Goal: Task Accomplishment & Management: Manage account settings

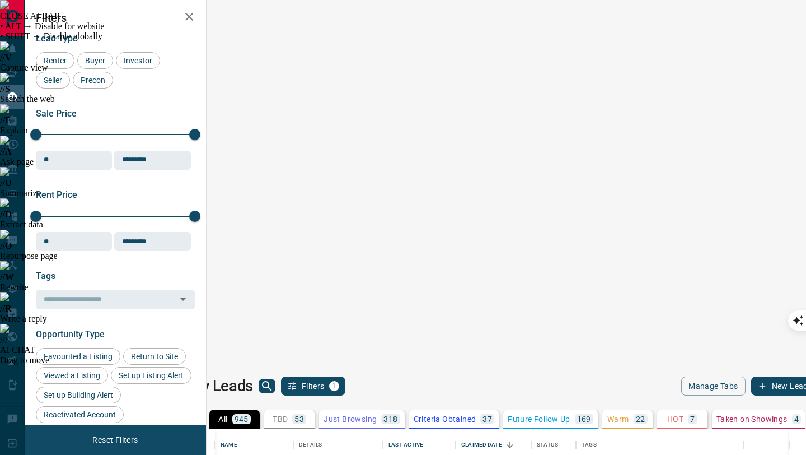
scroll to position [354, 595]
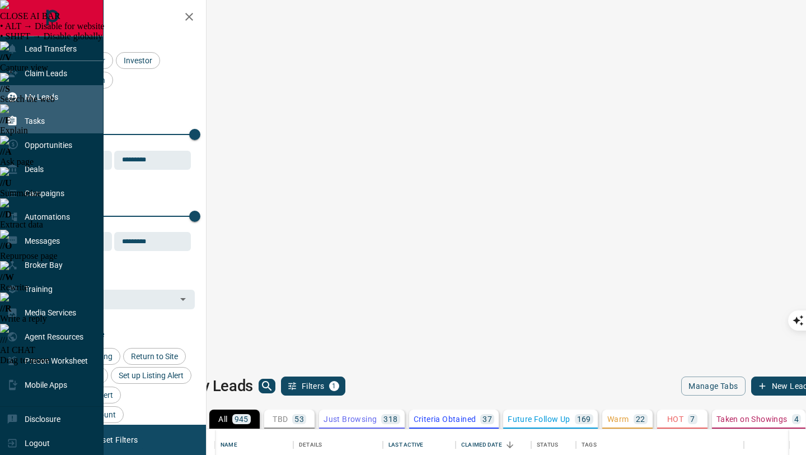
click at [34, 124] on p "Tasks" at bounding box center [35, 120] width 20 height 9
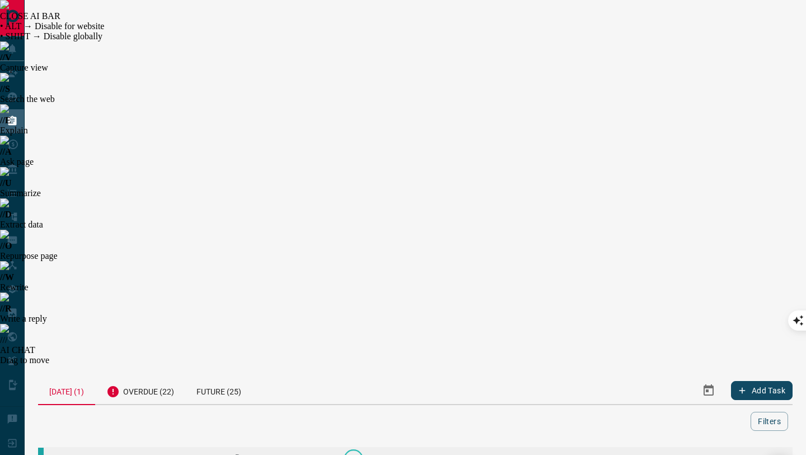
click at [98, 454] on link "[PERSON_NAME]" at bounding box center [97, 463] width 84 height 11
click at [697, 454] on icon "button" at bounding box center [698, 462] width 13 height 13
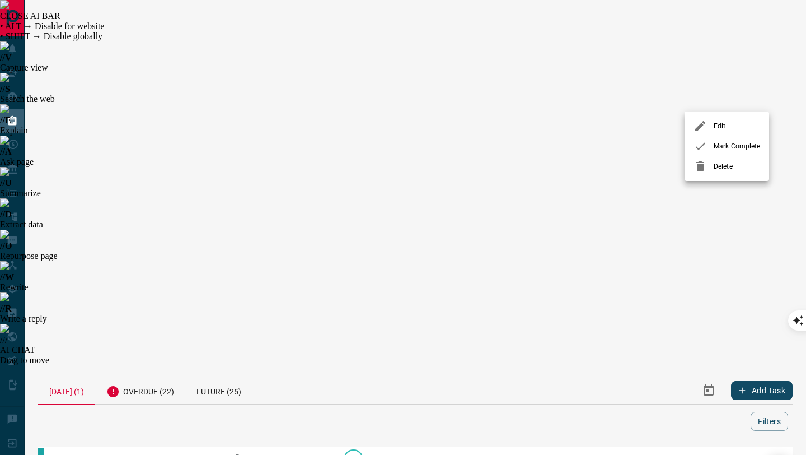
click at [709, 151] on div at bounding box center [704, 145] width 20 height 13
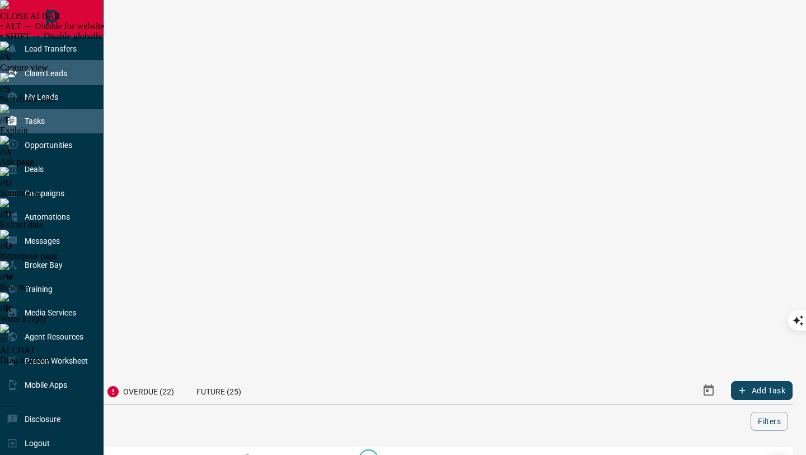
click at [35, 70] on p "Claim Leads" at bounding box center [46, 73] width 43 height 9
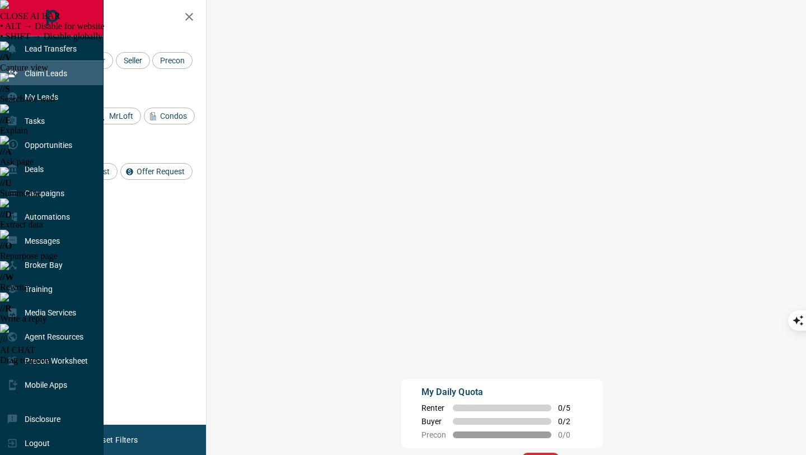
scroll to position [346, 576]
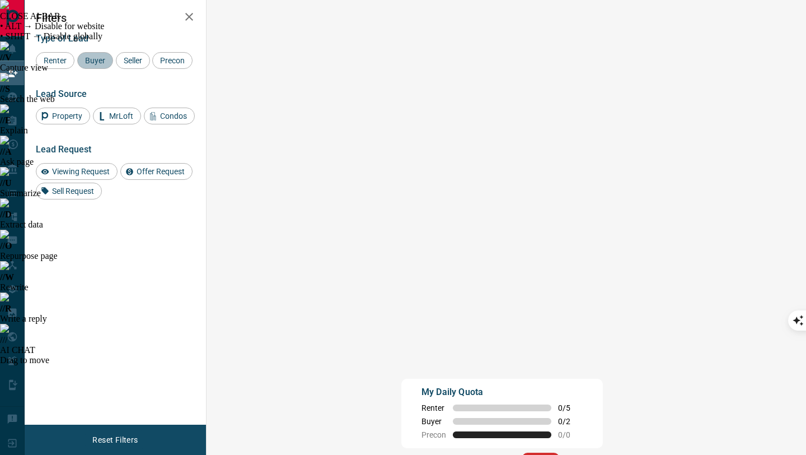
click at [92, 60] on span "Buyer" at bounding box center [95, 60] width 28 height 9
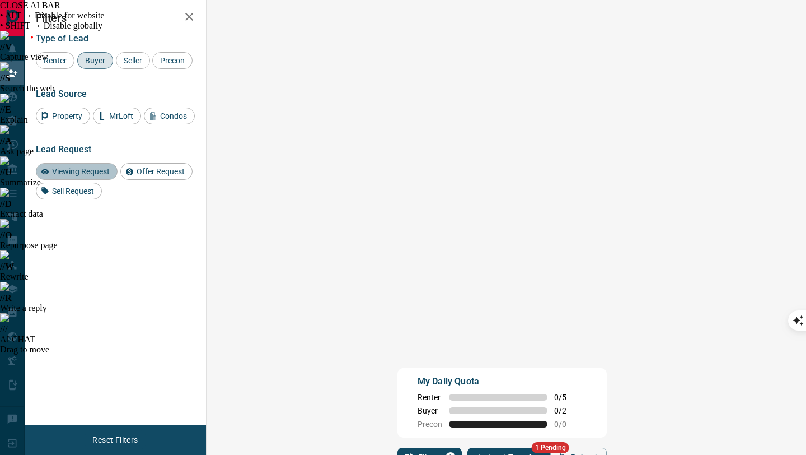
click at [62, 174] on span "Viewing Request" at bounding box center [81, 171] width 66 height 9
click at [63, 59] on span "Renter" at bounding box center [55, 60] width 31 height 9
click at [105, 62] on span "Buyer" at bounding box center [95, 60] width 28 height 9
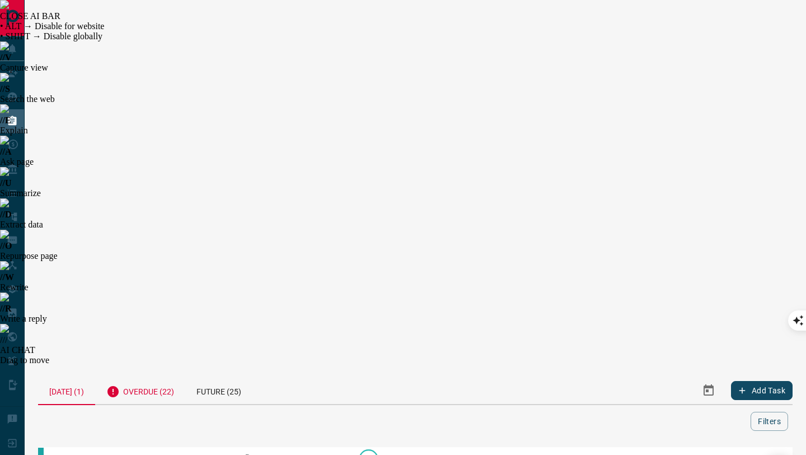
click at [148, 376] on div "Overdue (22)" at bounding box center [140, 389] width 90 height 27
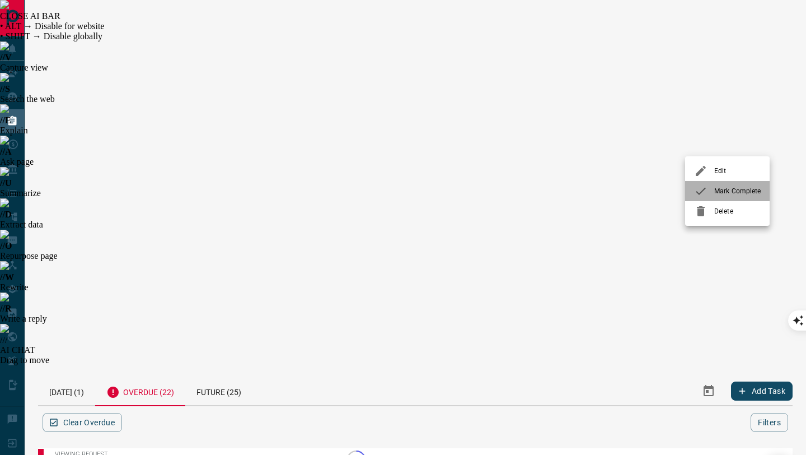
click at [713, 186] on div at bounding box center [704, 190] width 20 height 13
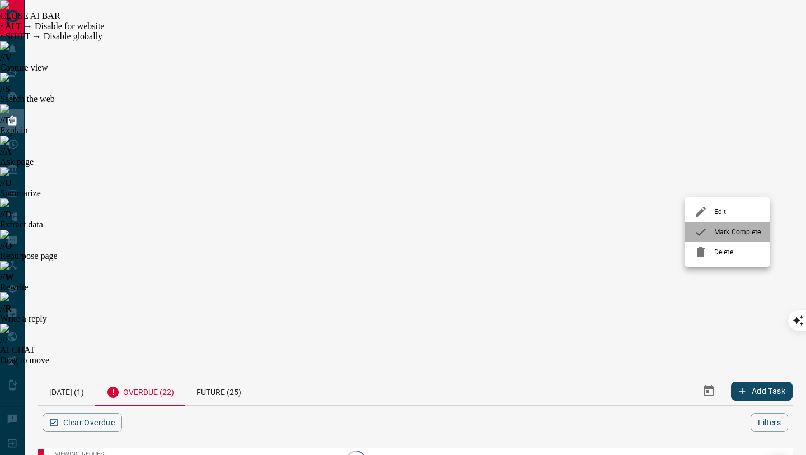
click at [706, 229] on icon at bounding box center [700, 231] width 13 height 13
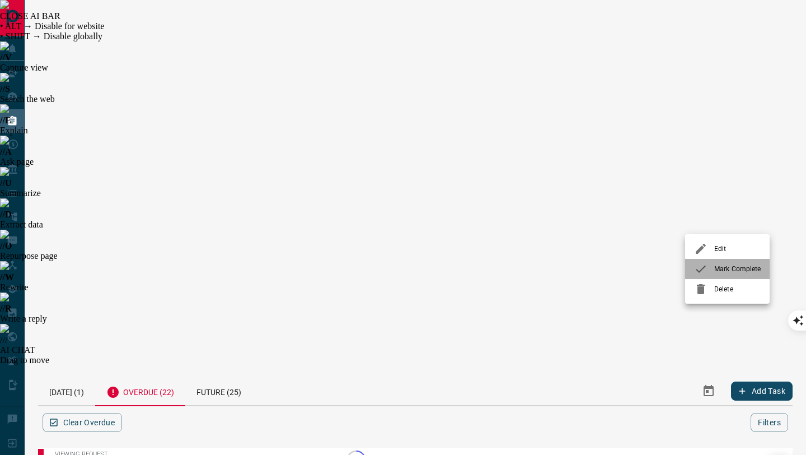
click at [704, 268] on icon at bounding box center [700, 268] width 13 height 13
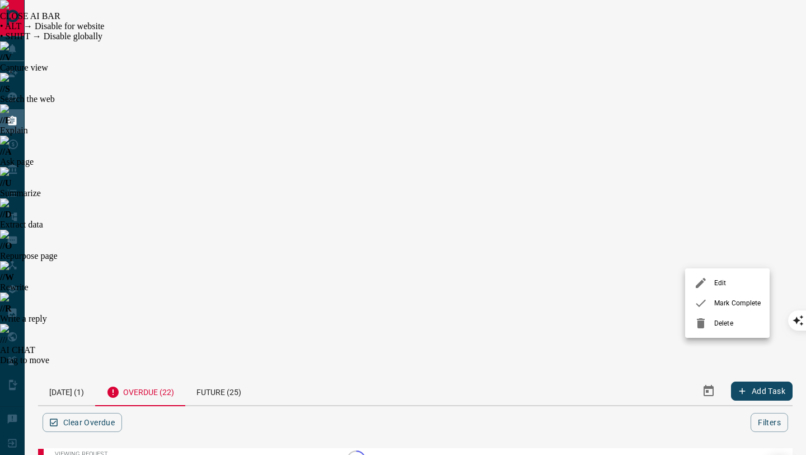
click at [703, 304] on icon at bounding box center [700, 302] width 13 height 13
click at [699, 340] on icon at bounding box center [700, 339] width 13 height 13
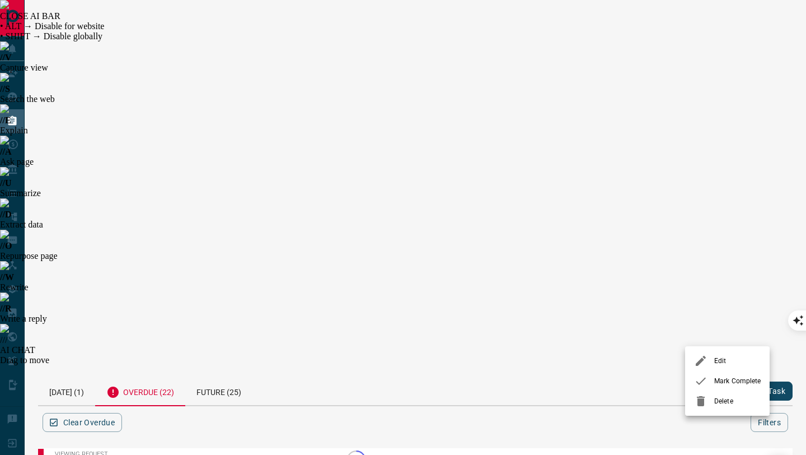
click at [698, 382] on icon at bounding box center [701, 380] width 10 height 7
click at [699, 413] on icon at bounding box center [700, 410] width 13 height 13
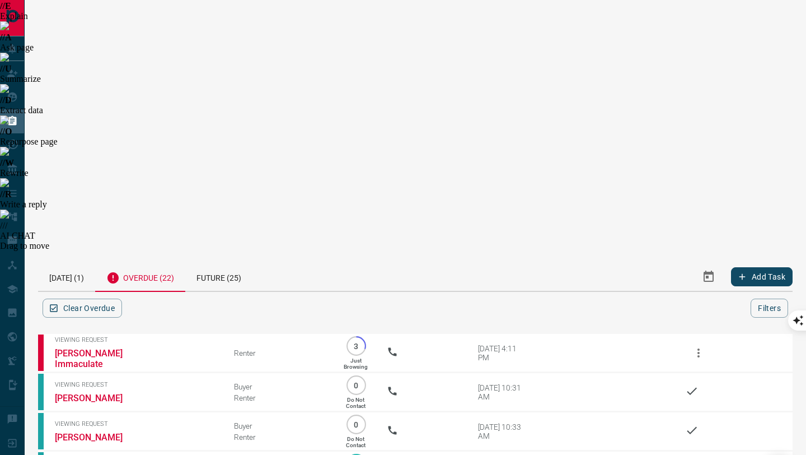
scroll to position [116, 0]
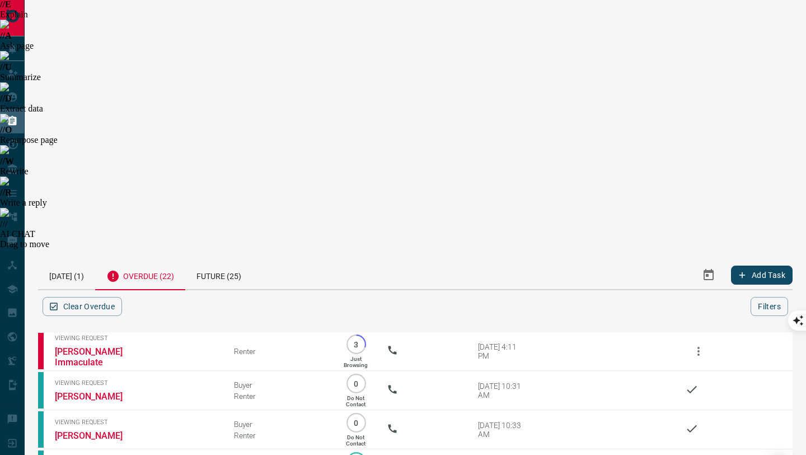
click at [709, 347] on div at bounding box center [704, 345] width 20 height 13
click at [706, 384] on icon at bounding box center [700, 386] width 13 height 13
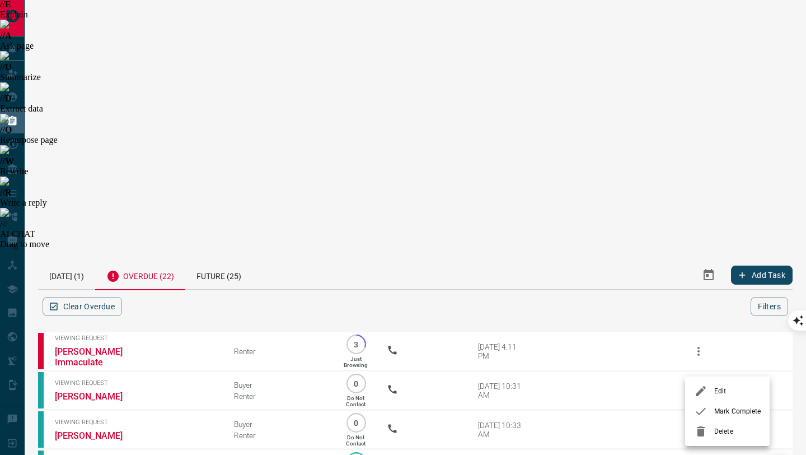
click at [701, 409] on icon at bounding box center [700, 410] width 13 height 13
click at [704, 413] on icon at bounding box center [700, 410] width 13 height 13
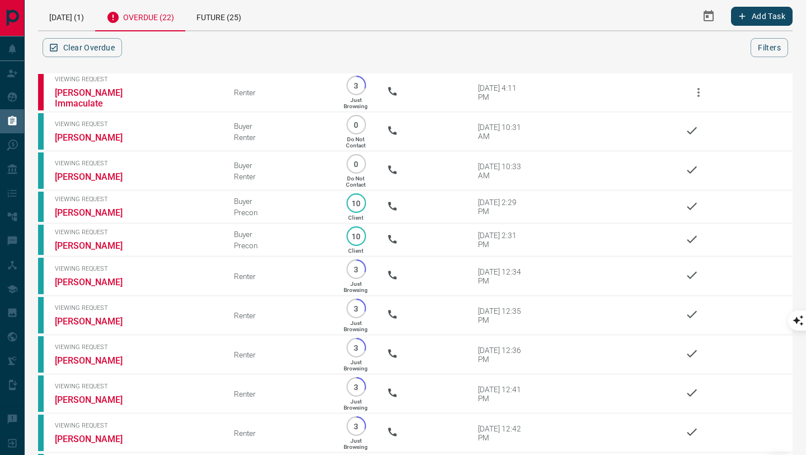
scroll to position [378, 0]
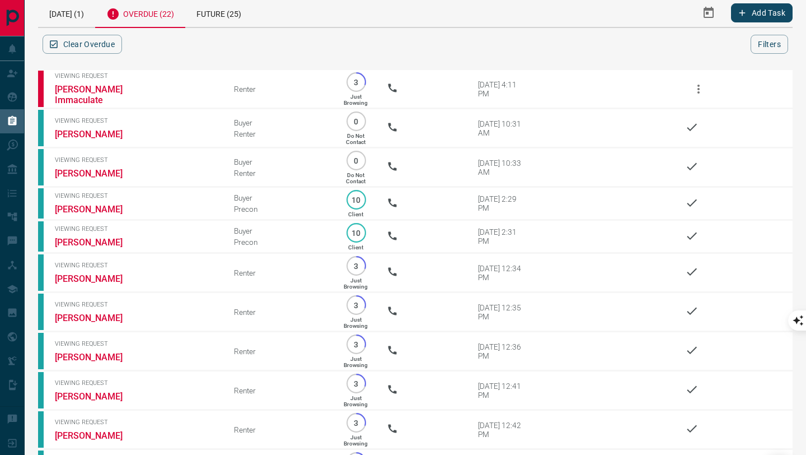
click at [707, 241] on icon at bounding box center [700, 246] width 13 height 13
click at [697, 286] on icon at bounding box center [700, 286] width 13 height 13
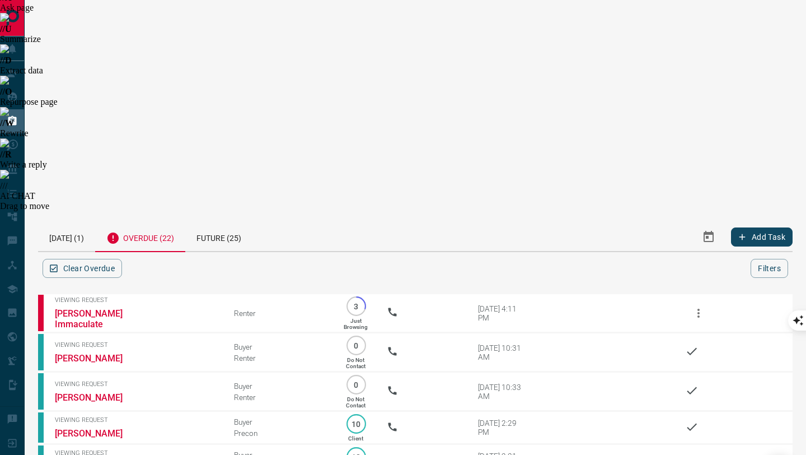
scroll to position [0, 0]
